Goal: Check status

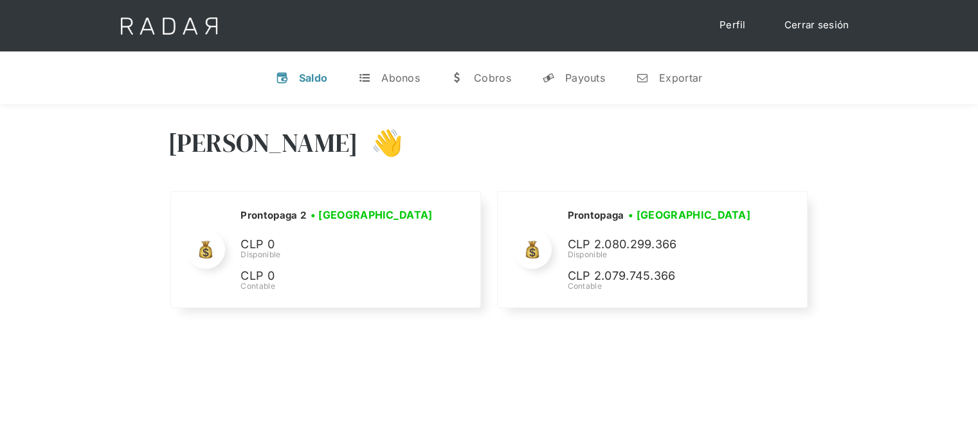
select select "prontopaga"
drag, startPoint x: 582, startPoint y: 73, endPoint x: 564, endPoint y: 55, distance: 25.4
click at [582, 73] on div "Payouts" at bounding box center [585, 77] width 40 height 13
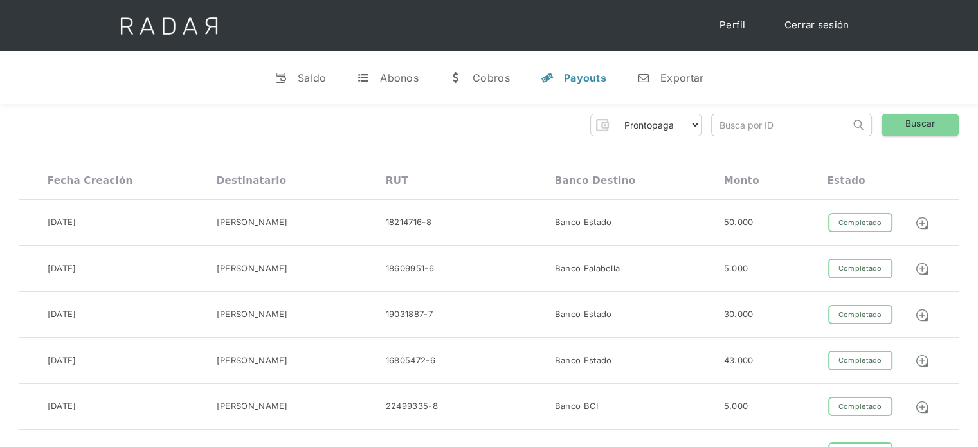
click at [746, 118] on input "search" at bounding box center [780, 124] width 138 height 21
paste input "41792306"
type input "41792306"
click input "Search" at bounding box center [0, 0] width 0 height 0
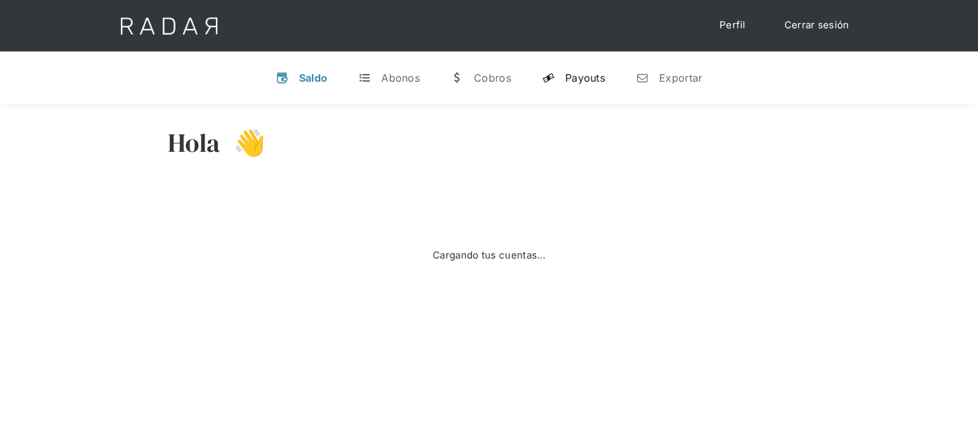
select select "prontopaga"
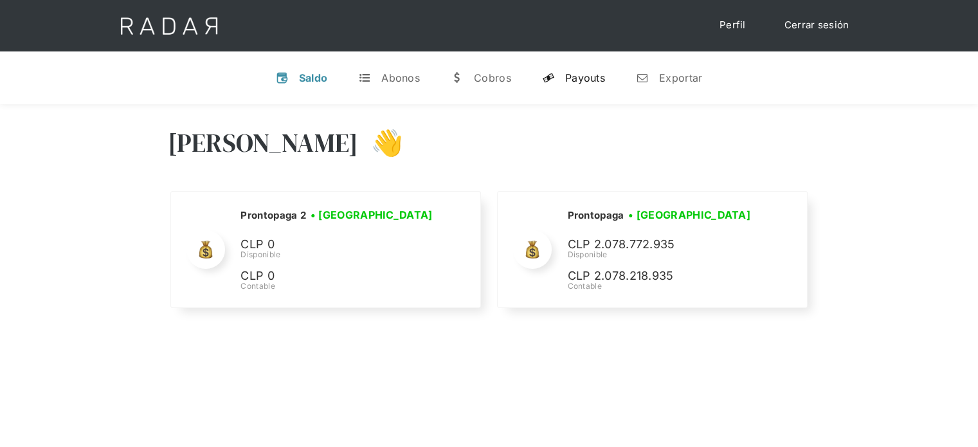
click at [566, 84] on div "Payouts" at bounding box center [585, 77] width 40 height 13
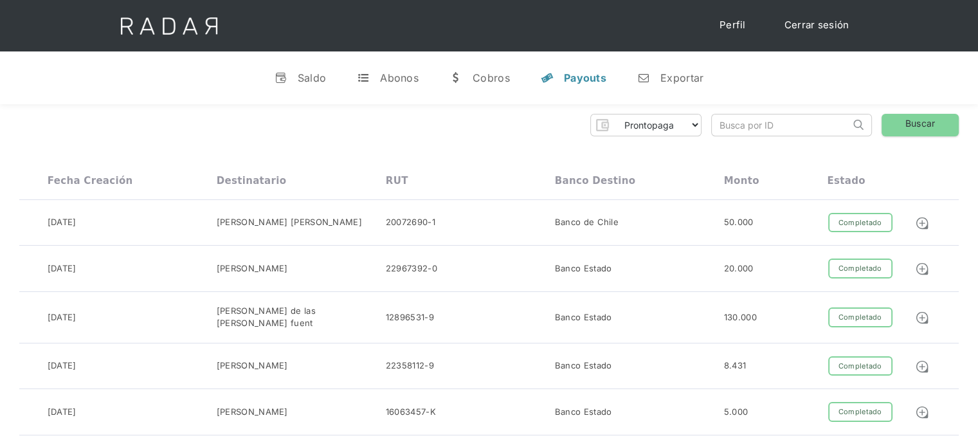
click at [742, 121] on input "search" at bounding box center [780, 124] width 138 height 21
paste input "b666587a-2081-4931-9441-8672cde49a8d"
type input "b666587a-2081-4931-9441-8672cde49a8d"
click input "Search" at bounding box center [0, 0] width 0 height 0
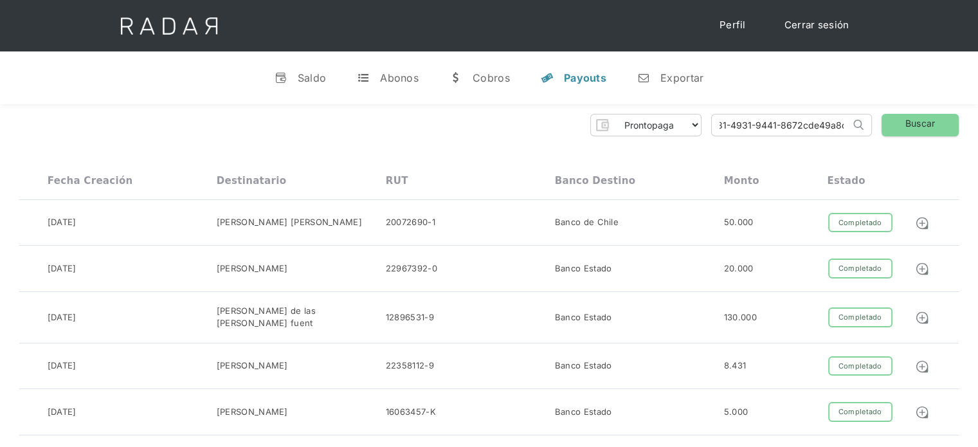
scroll to position [0, 0]
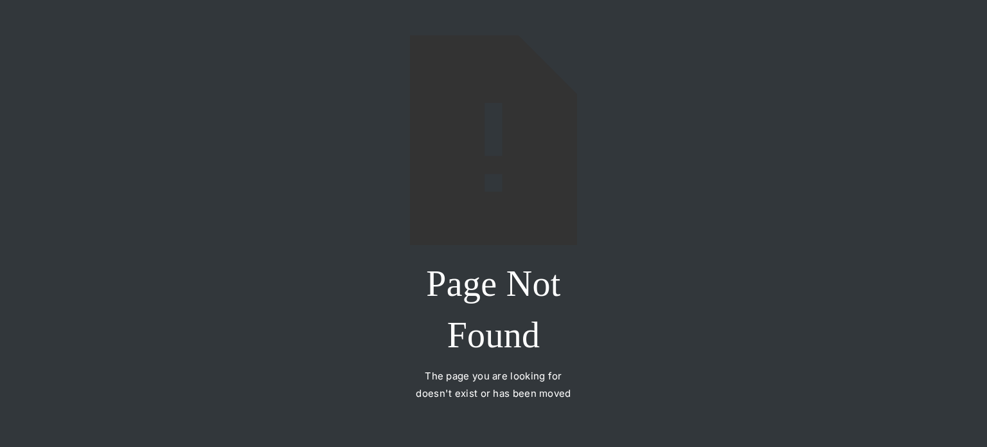
click at [604, 204] on div "Page Not Found The page you are looking for doesn't exist or has been moved" at bounding box center [493, 223] width 987 height 447
